Goal: Information Seeking & Learning: Learn about a topic

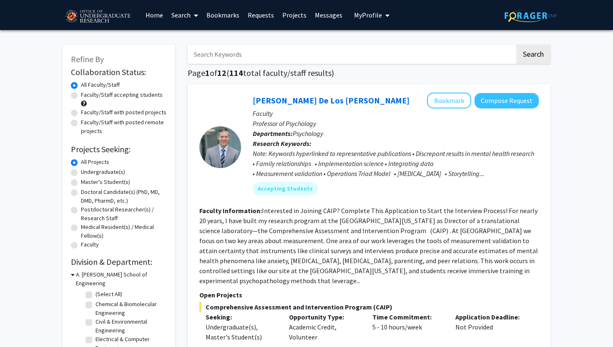
click at [248, 56] on input "Search Keywords" at bounding box center [351, 54] width 327 height 19
click at [78, 179] on div "Master's Student(s)" at bounding box center [119, 183] width 96 height 10
click at [81, 172] on label "Undergraduate(s)" at bounding box center [103, 172] width 44 height 9
click at [81, 172] on input "Undergraduate(s)" at bounding box center [83, 170] width 5 height 5
radio input "true"
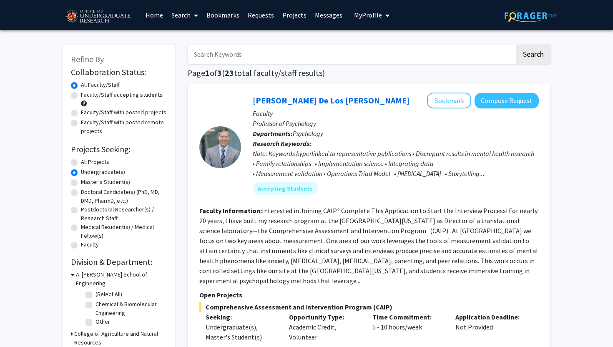
click at [243, 57] on input "Search Keywords" at bounding box center [351, 54] width 327 height 19
type input "data"
click at [516, 45] on button "Search" at bounding box center [533, 54] width 34 height 19
radio input "true"
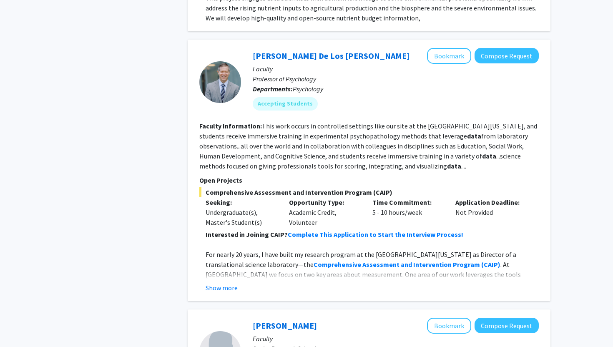
scroll to position [575, 0]
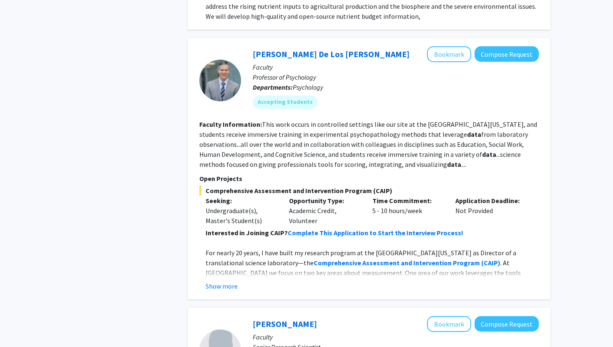
click at [238, 267] on p "For nearly 20 years, I have built my research program at the [GEOGRAPHIC_DATA][…" at bounding box center [372, 323] width 333 height 150
click at [229, 281] on button "Show more" at bounding box center [222, 286] width 32 height 10
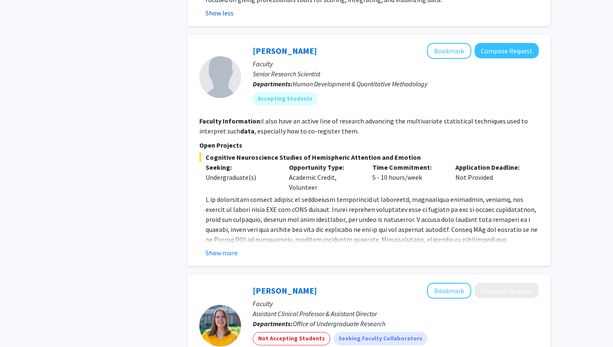
scroll to position [968, 0]
click at [219, 247] on button "Show more" at bounding box center [222, 252] width 32 height 10
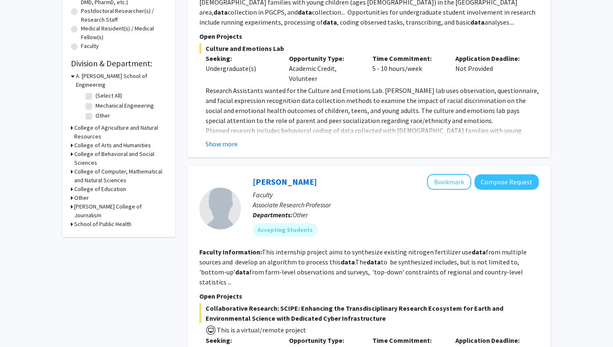
scroll to position [0, 0]
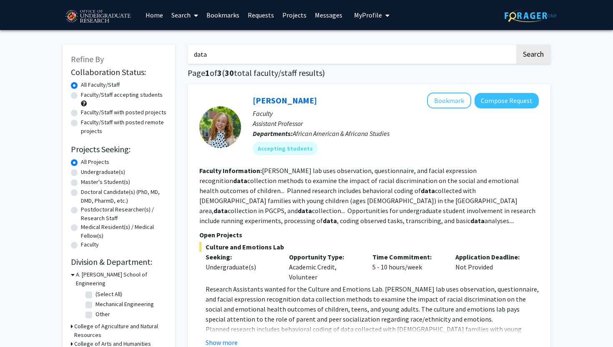
click at [108, 99] on label "Faculty/Staff accepting students" at bounding box center [122, 95] width 82 height 9
click at [86, 96] on input "Faculty/Staff accepting students" at bounding box center [83, 93] width 5 height 5
radio input "true"
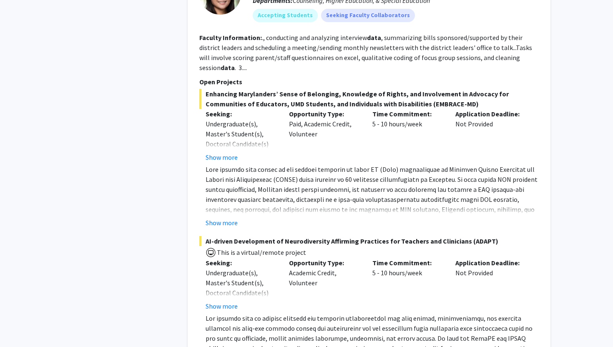
scroll to position [2216, 0]
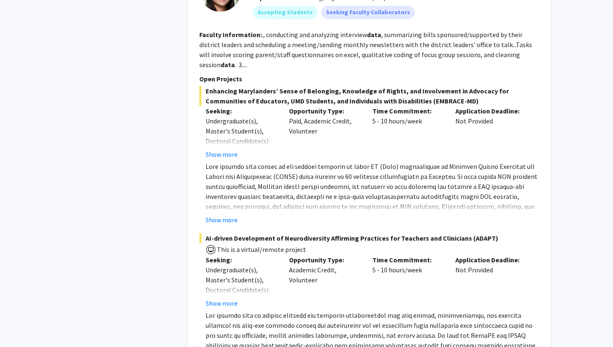
click at [222, 178] on p at bounding box center [372, 221] width 333 height 120
click at [222, 215] on button "Show more" at bounding box center [222, 220] width 32 height 10
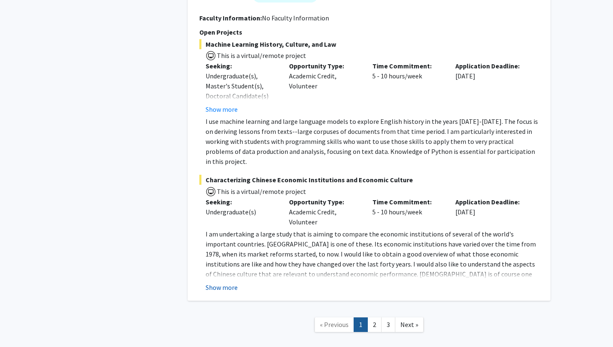
scroll to position [2914, 0]
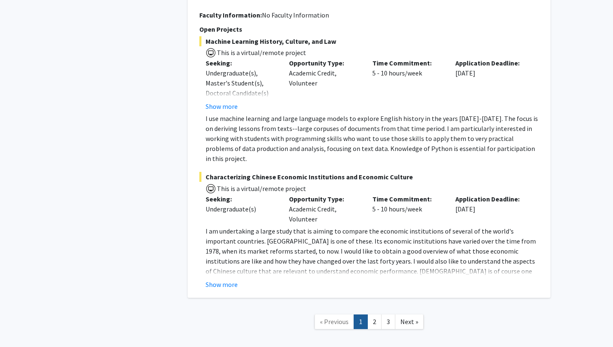
click at [227, 253] on div "[PERSON_NAME] Bookmark Compose Request Faculty Professor Departments: Economics…" at bounding box center [369, 98] width 363 height 399
click at [227, 279] on button "Show more" at bounding box center [222, 284] width 32 height 10
